Goal: Register for event/course

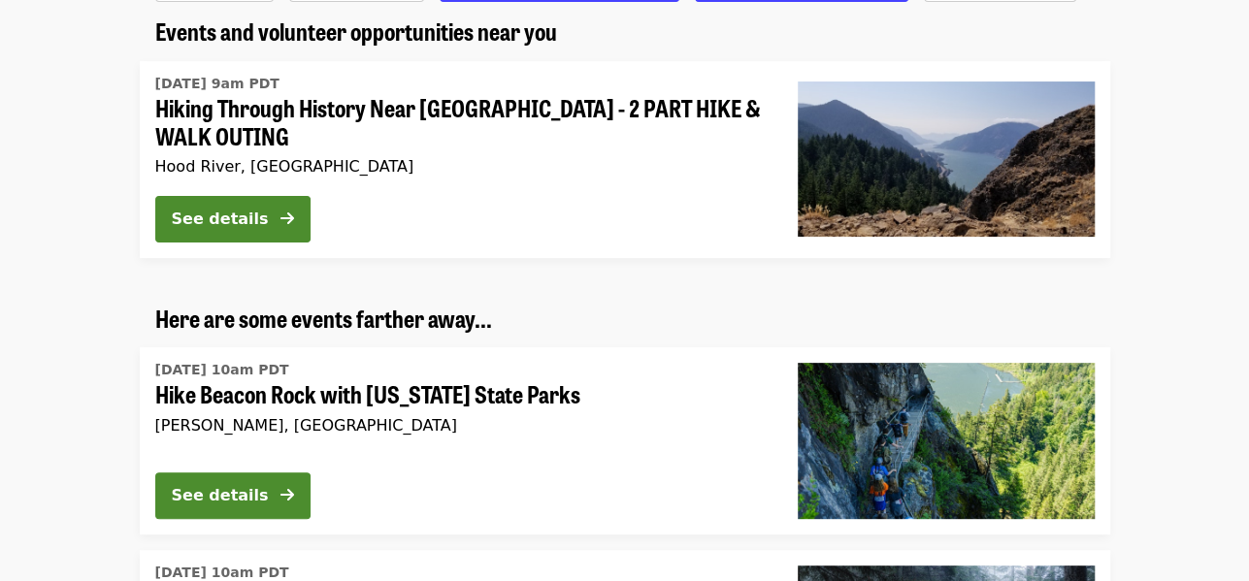
scroll to position [194, 0]
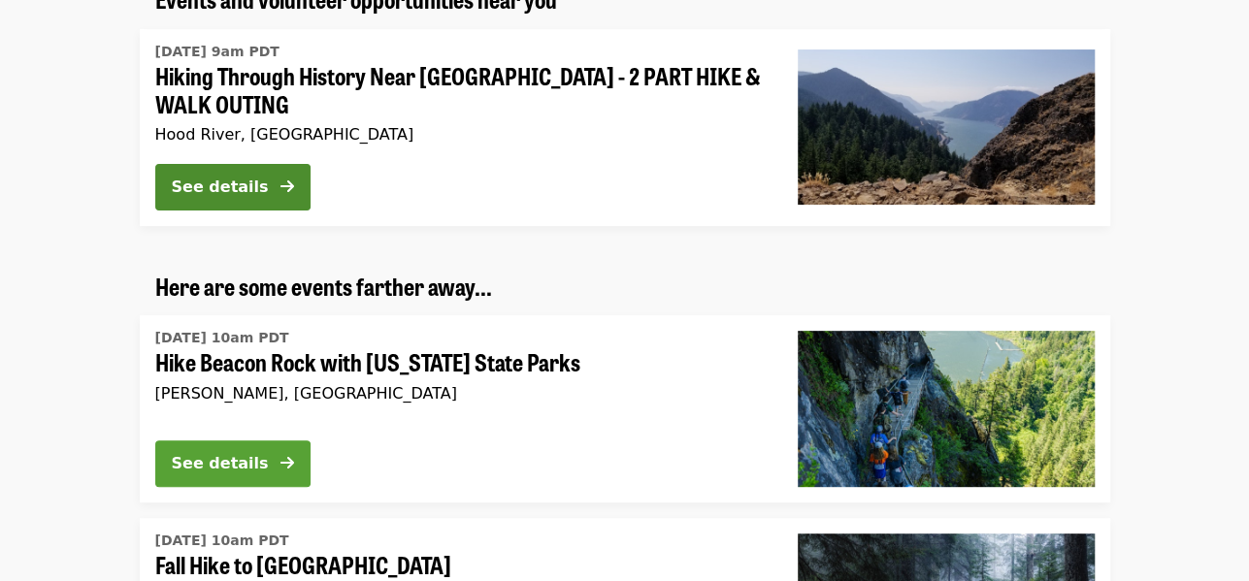
click at [209, 459] on div "See details" at bounding box center [220, 463] width 97 height 23
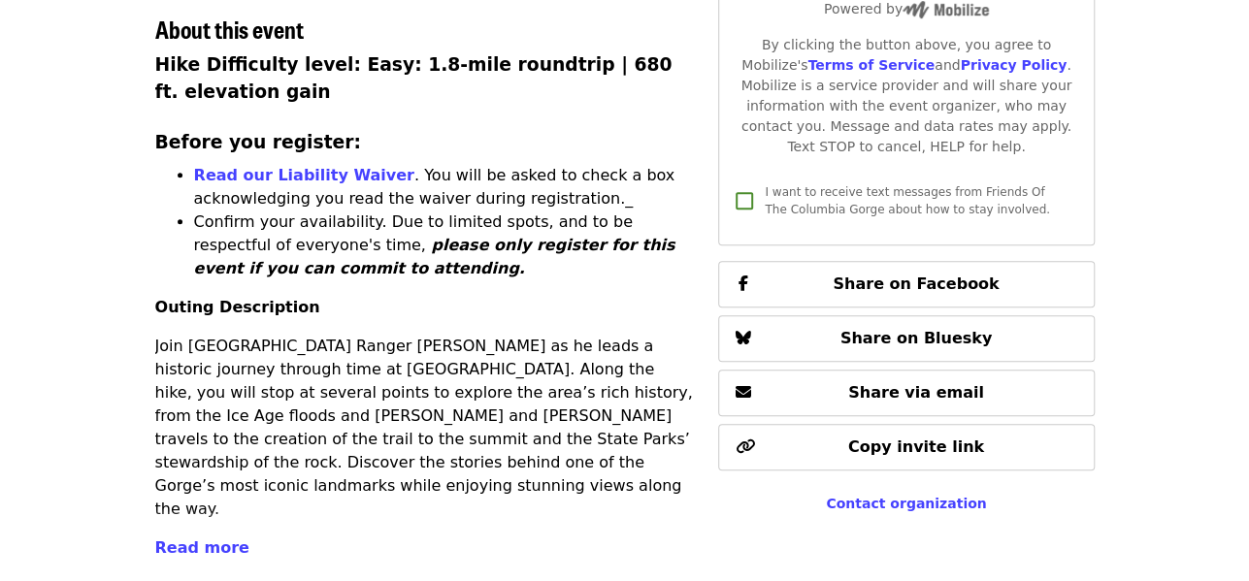
scroll to position [776, 0]
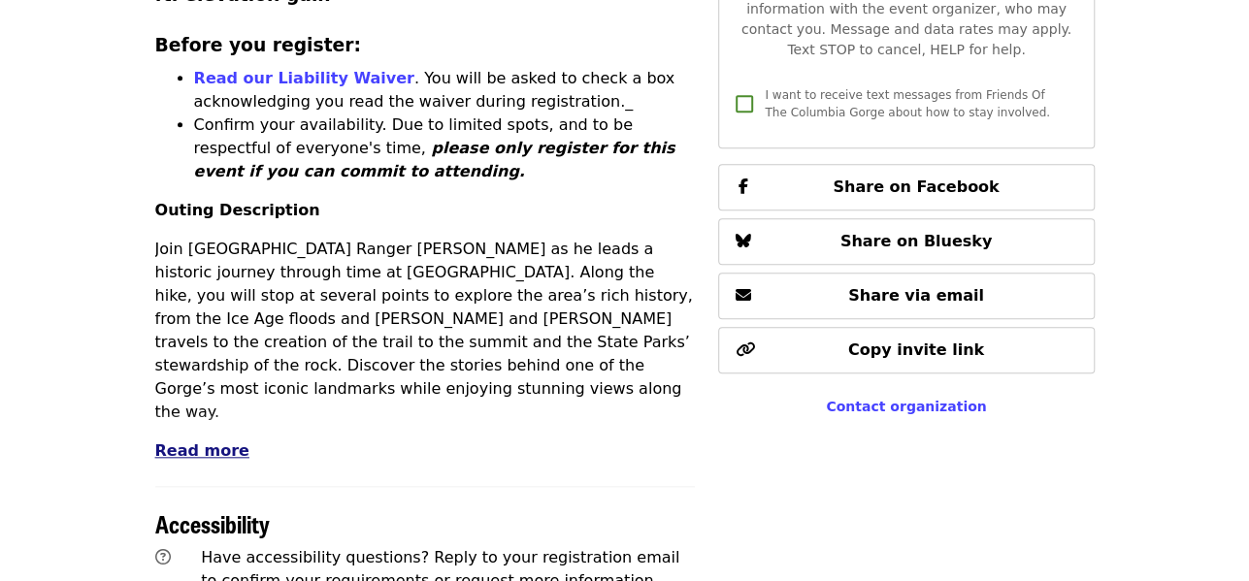
click at [160, 442] on span "Read more" at bounding box center [202, 451] width 94 height 18
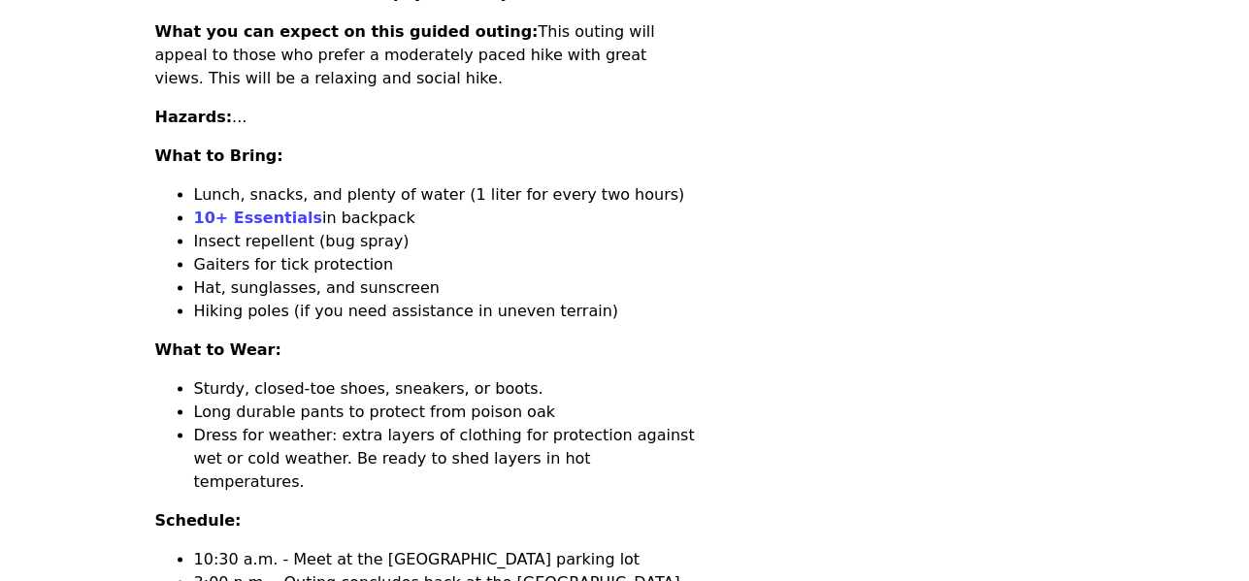
scroll to position [1262, 0]
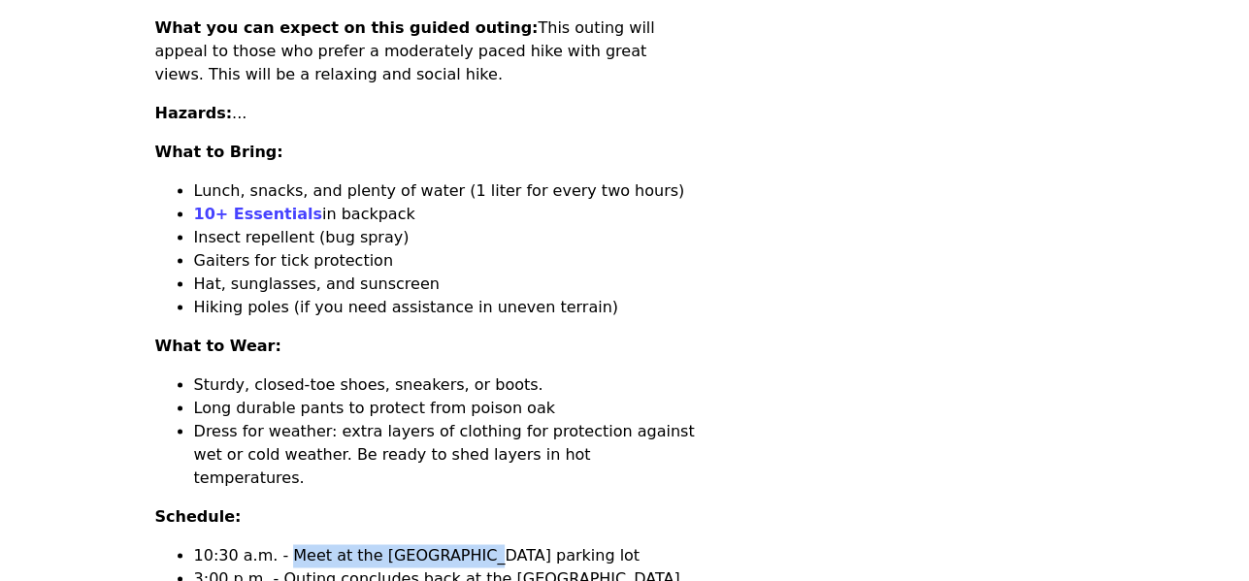
drag, startPoint x: 278, startPoint y: 461, endPoint x: 455, endPoint y: 472, distance: 177.9
click at [455, 544] on li "10:30 a.m. - Meet at the Dalles Mountain Ranch trailhead parking lot" at bounding box center [445, 555] width 502 height 23
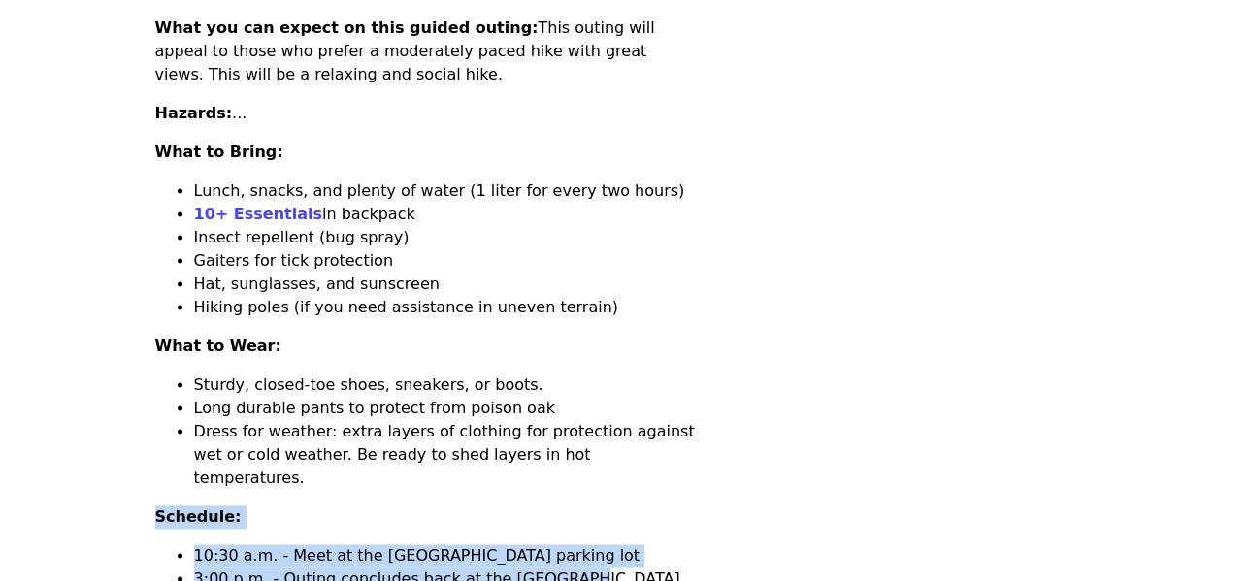
drag, startPoint x: 155, startPoint y: 419, endPoint x: 561, endPoint y: 485, distance: 411.0
click at [561, 485] on div "Hike Difficulty level: Easy: 1.8-mile roundtrip | 680 ft. elevation gain Before…" at bounding box center [425, 88] width 541 height 1238
copy div "Schedule: 10:30 a.m. - Meet at the Dalles Mountain Ranch trailhead parking lot …"
click at [641, 420] on li "Dress for weather: extra layers of clothing for protection against wet or cold …" at bounding box center [445, 455] width 502 height 70
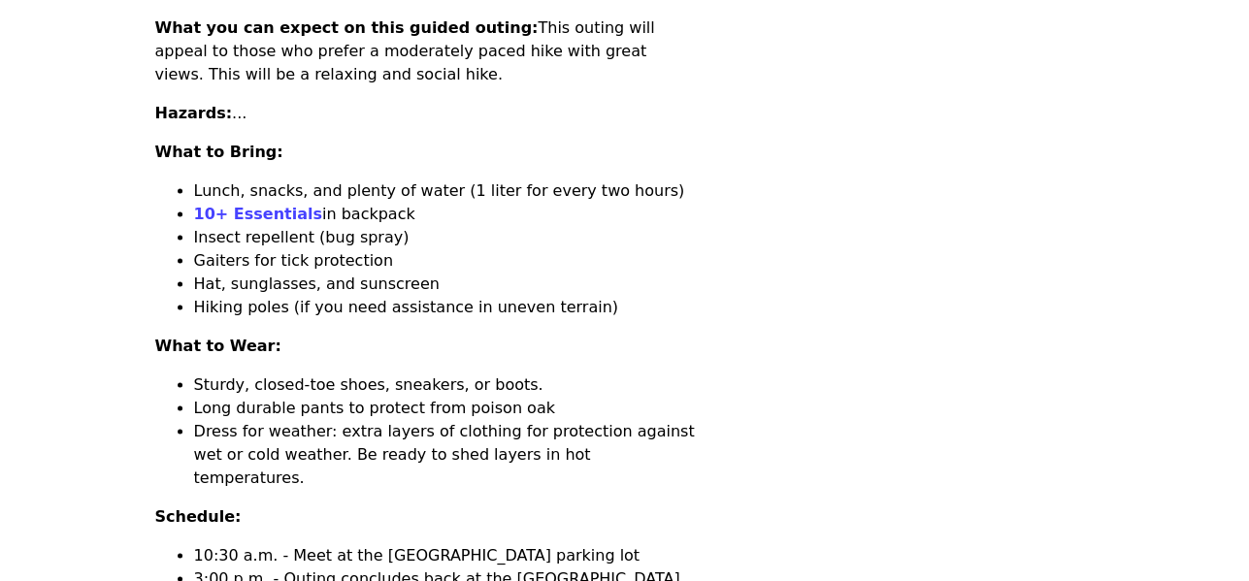
scroll to position [1359, 0]
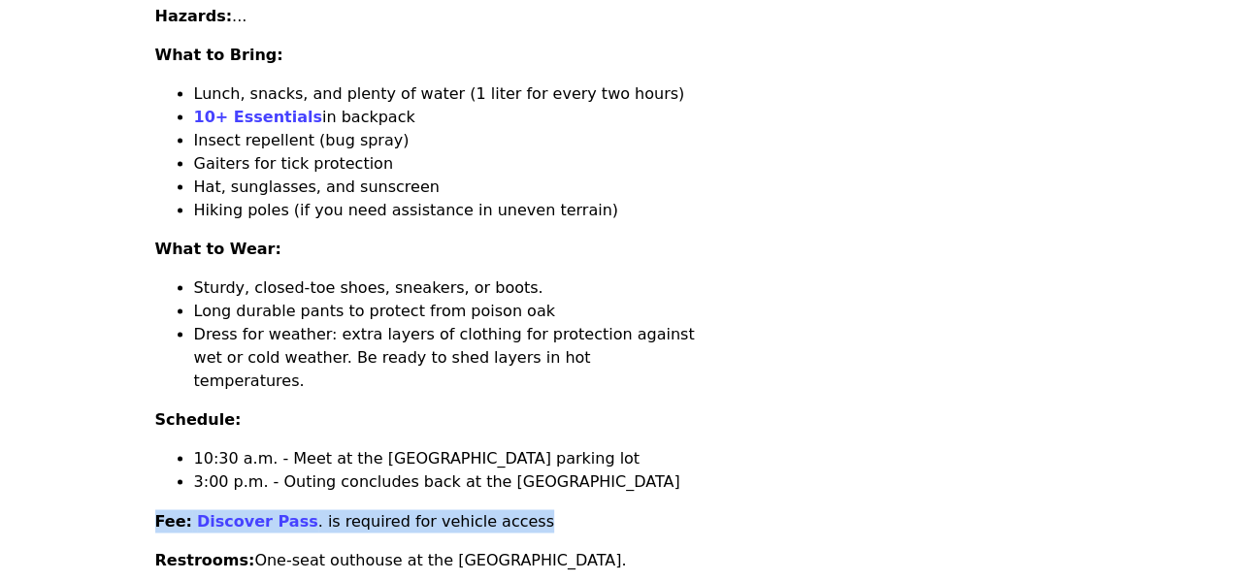
drag, startPoint x: 497, startPoint y: 434, endPoint x: 156, endPoint y: 404, distance: 342.0
copy p "Fee: Discover Pass . is required for vehicle access"
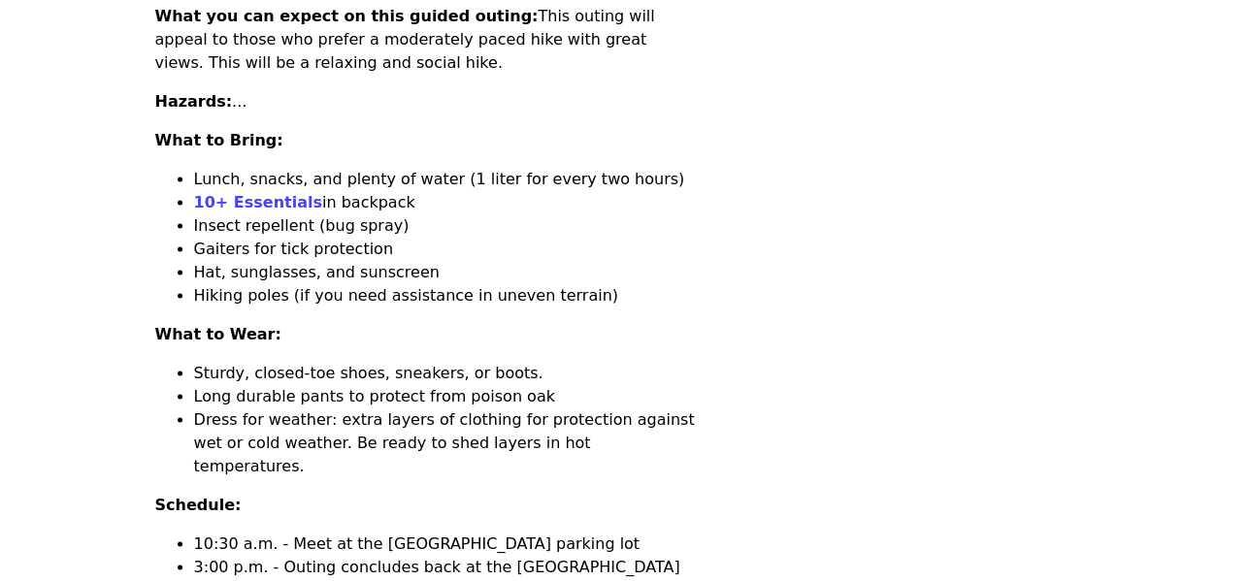
scroll to position [1068, 0]
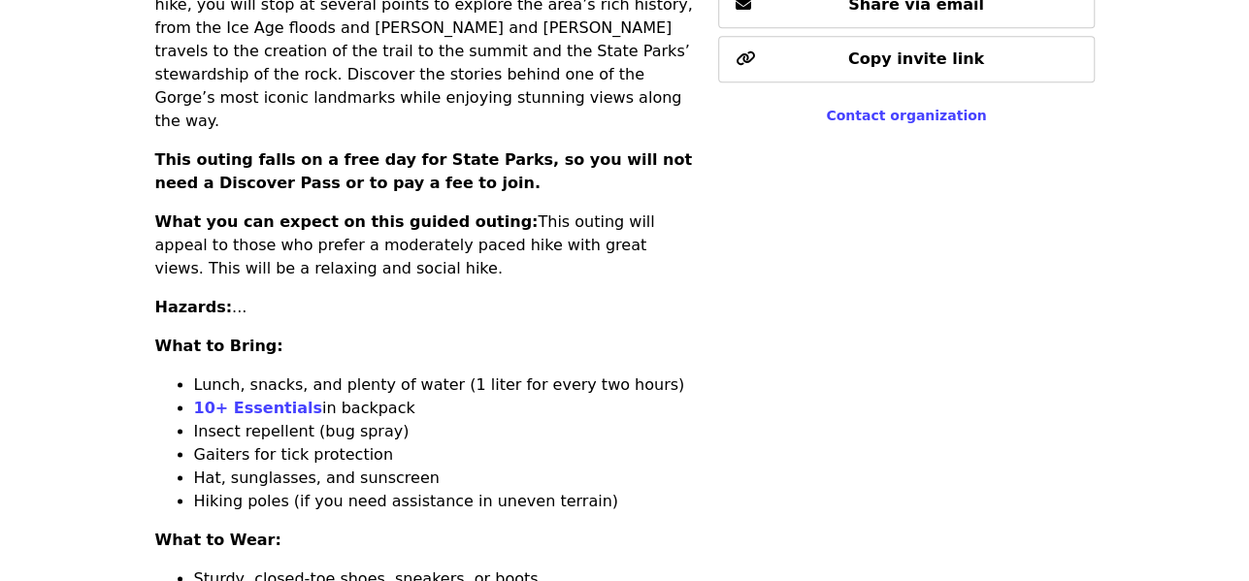
drag, startPoint x: 155, startPoint y: 232, endPoint x: 237, endPoint y: 236, distance: 81.6
click at [237, 296] on p "Hazards: ..." at bounding box center [425, 307] width 541 height 23
copy p "Hazards: ..."
click at [403, 467] on li "Hat, sunglasses, and sunscreen" at bounding box center [445, 478] width 502 height 23
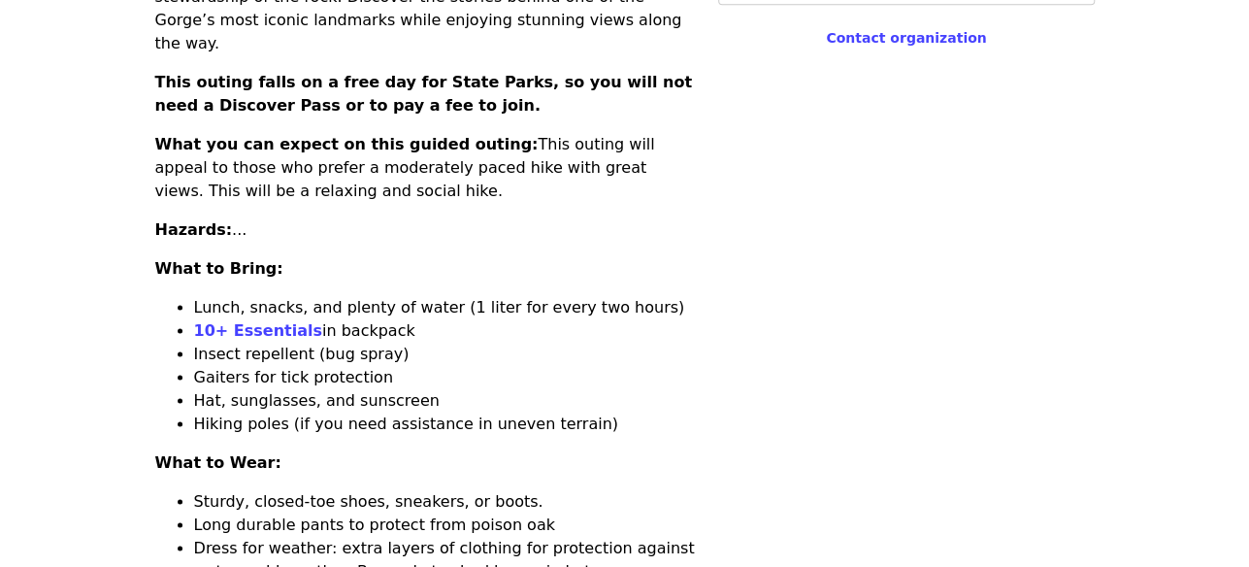
scroll to position [0, 0]
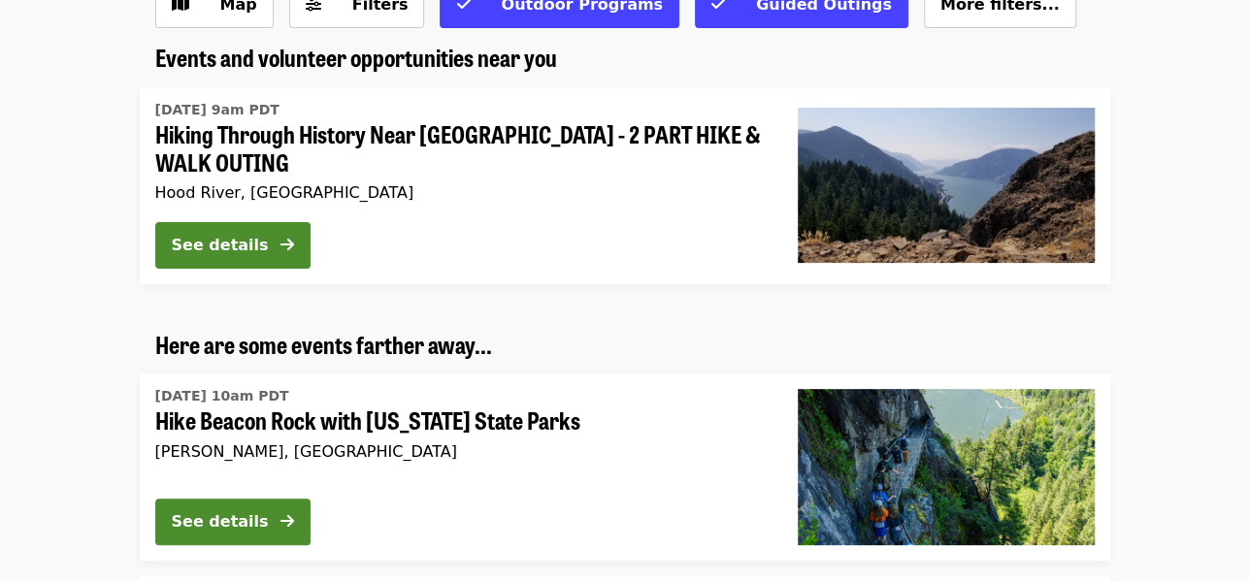
scroll to position [97, 0]
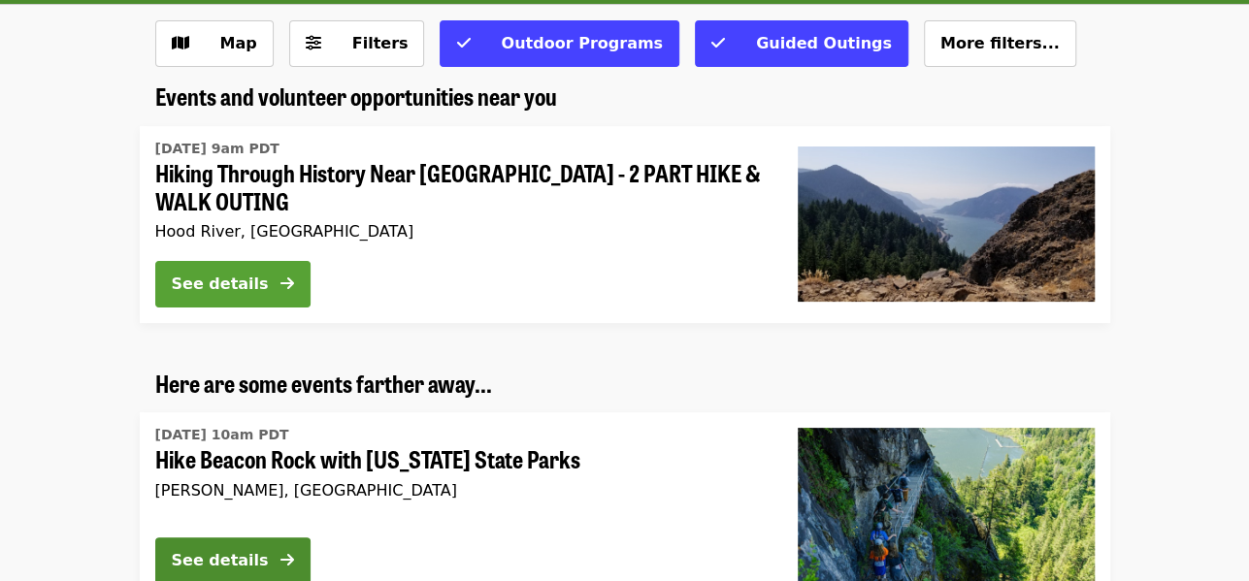
click at [226, 273] on div "See details" at bounding box center [220, 284] width 97 height 23
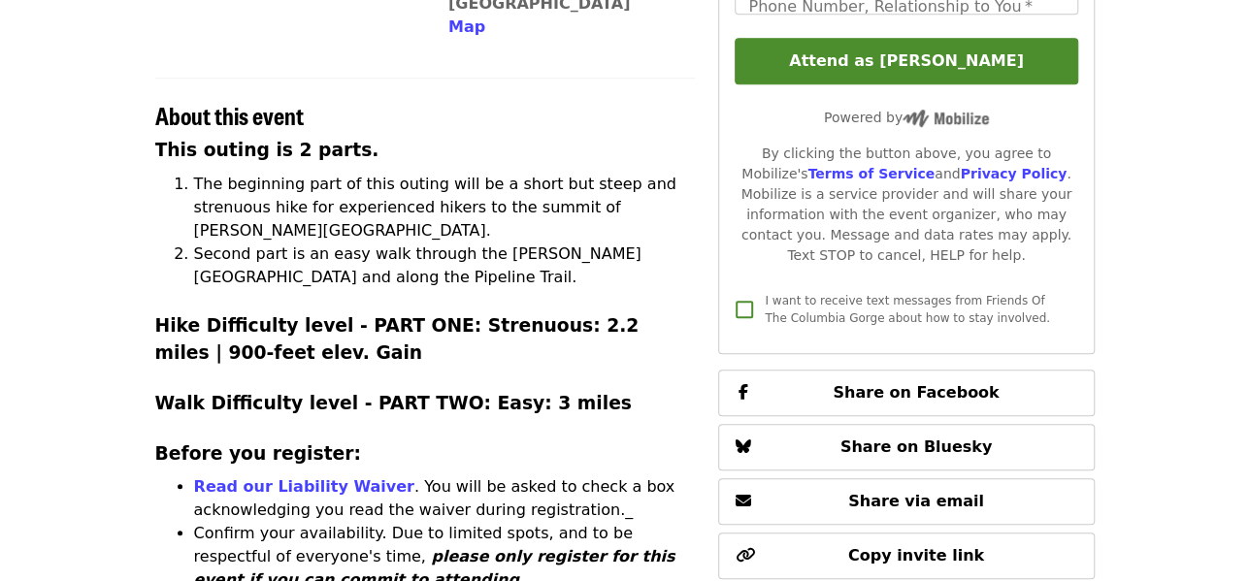
scroll to position [194, 0]
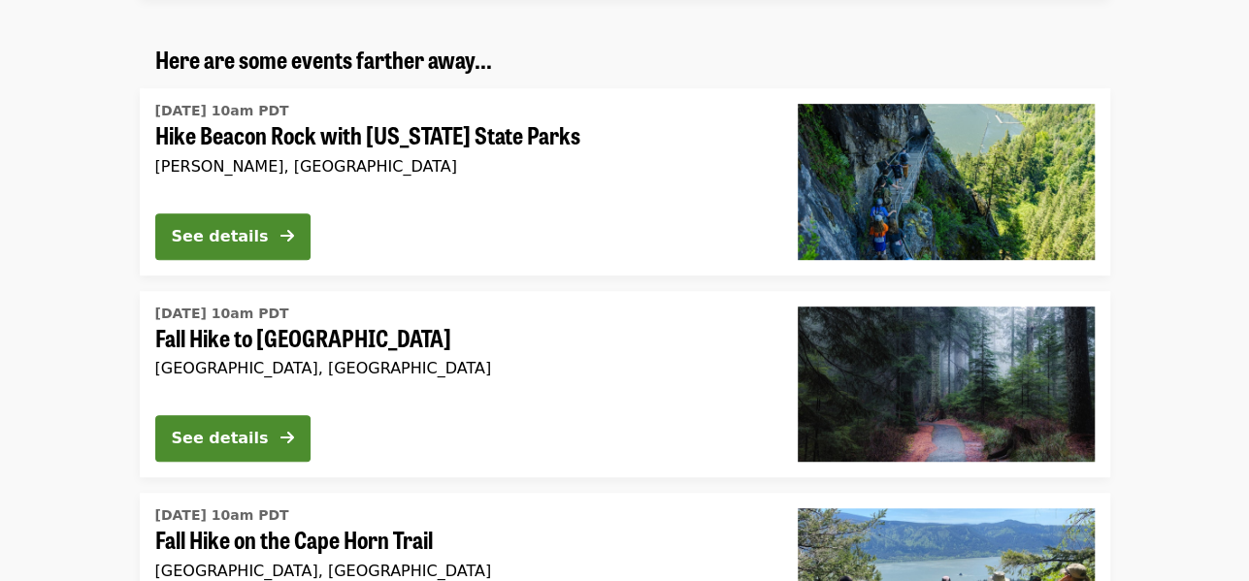
scroll to position [388, 0]
